Goal: Navigation & Orientation: Find specific page/section

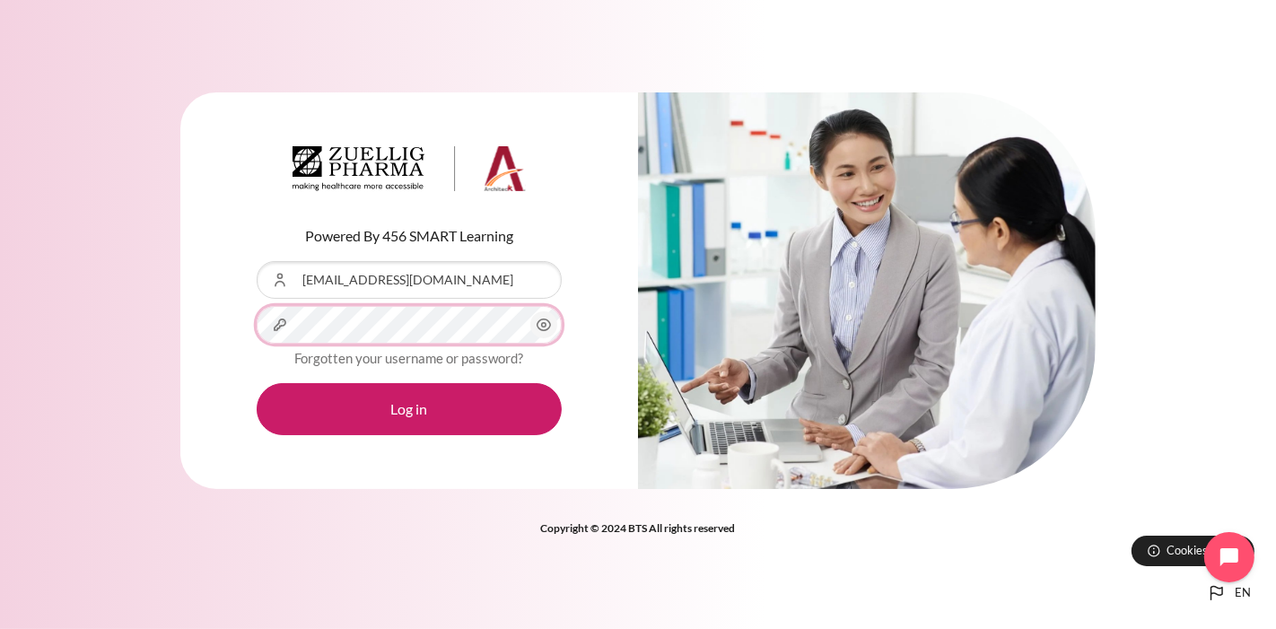
click at [257, 383] on button "Log in" at bounding box center [409, 409] width 305 height 52
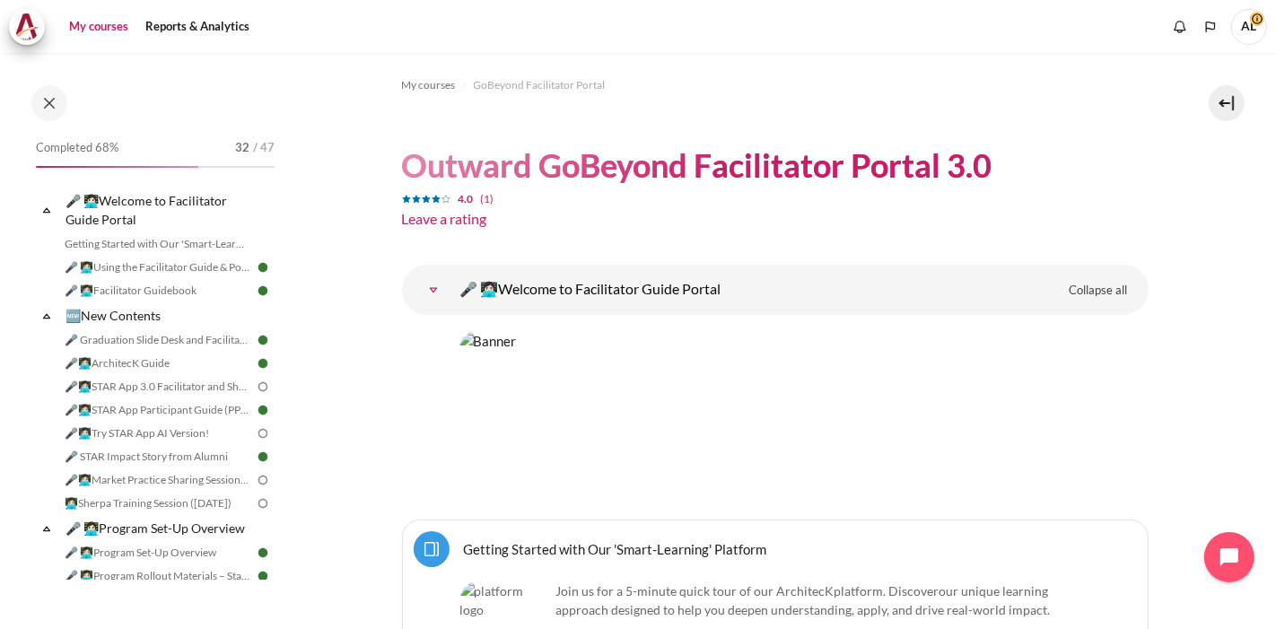
click at [102, 27] on link "My courses" at bounding box center [99, 27] width 72 height 36
